Goal: Task Accomplishment & Management: Manage account settings

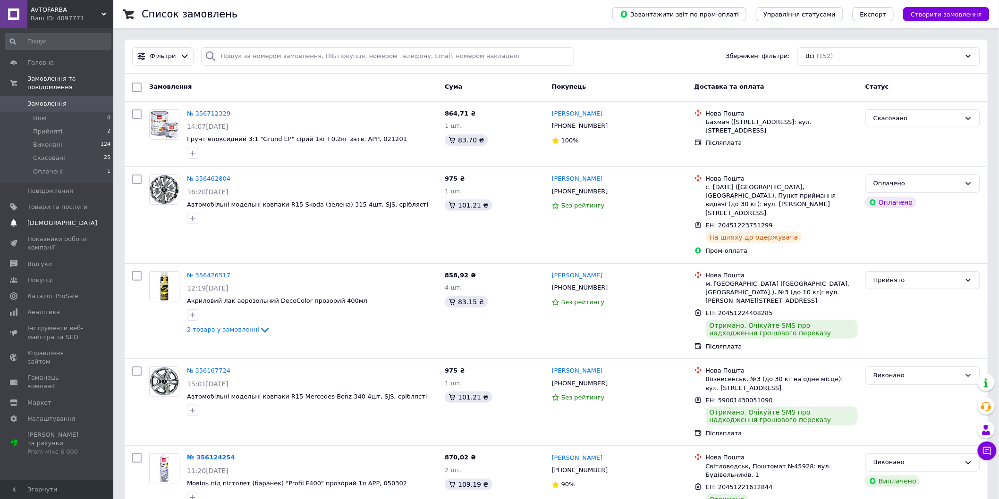
click at [46, 219] on span "[DEMOGRAPHIC_DATA]" at bounding box center [62, 223] width 70 height 8
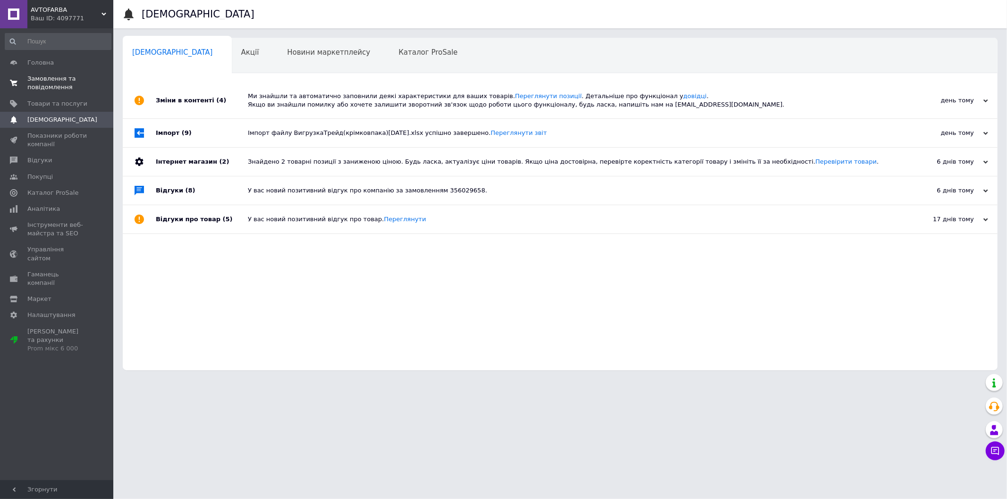
click at [58, 80] on span "Замовлення та повідомлення" at bounding box center [57, 83] width 60 height 17
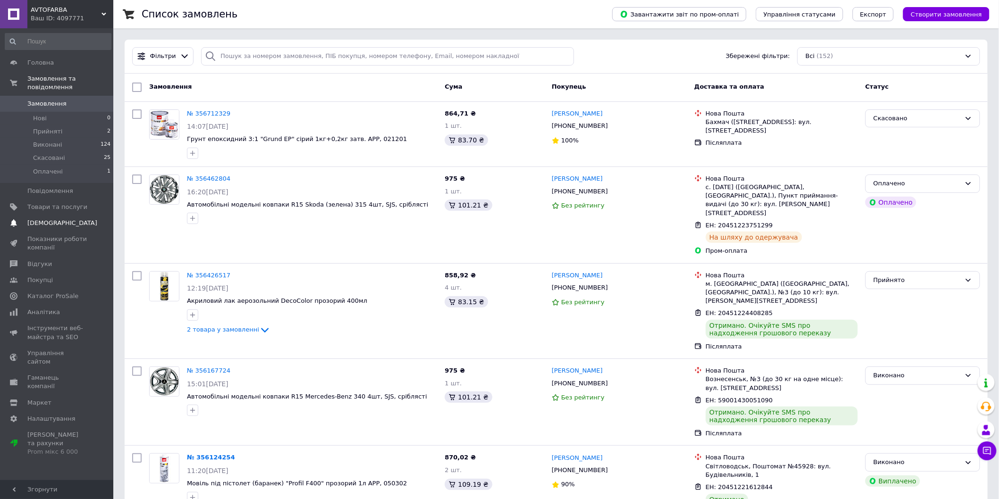
click at [54, 215] on link "Сповіщення 0 0" at bounding box center [58, 223] width 116 height 16
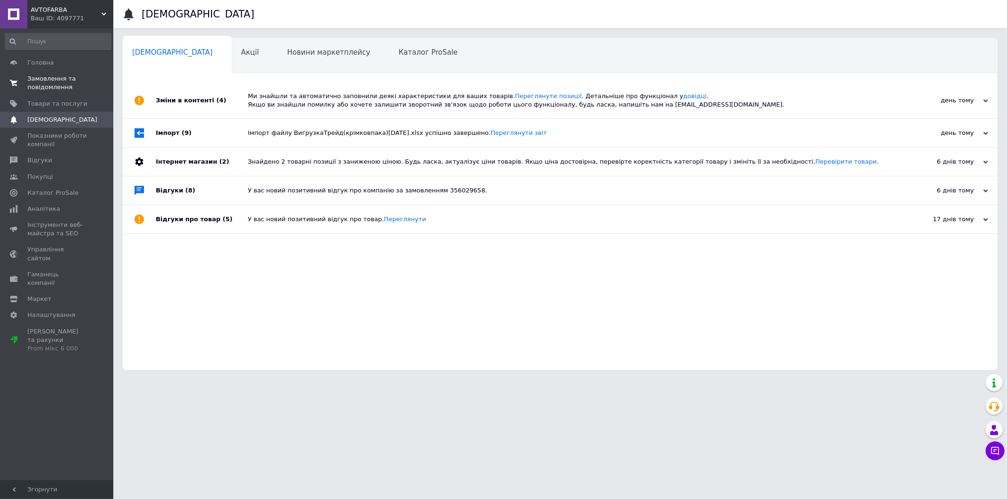
click at [70, 76] on span "Замовлення та повідомлення" at bounding box center [57, 83] width 60 height 17
